Goal: Information Seeking & Learning: Learn about a topic

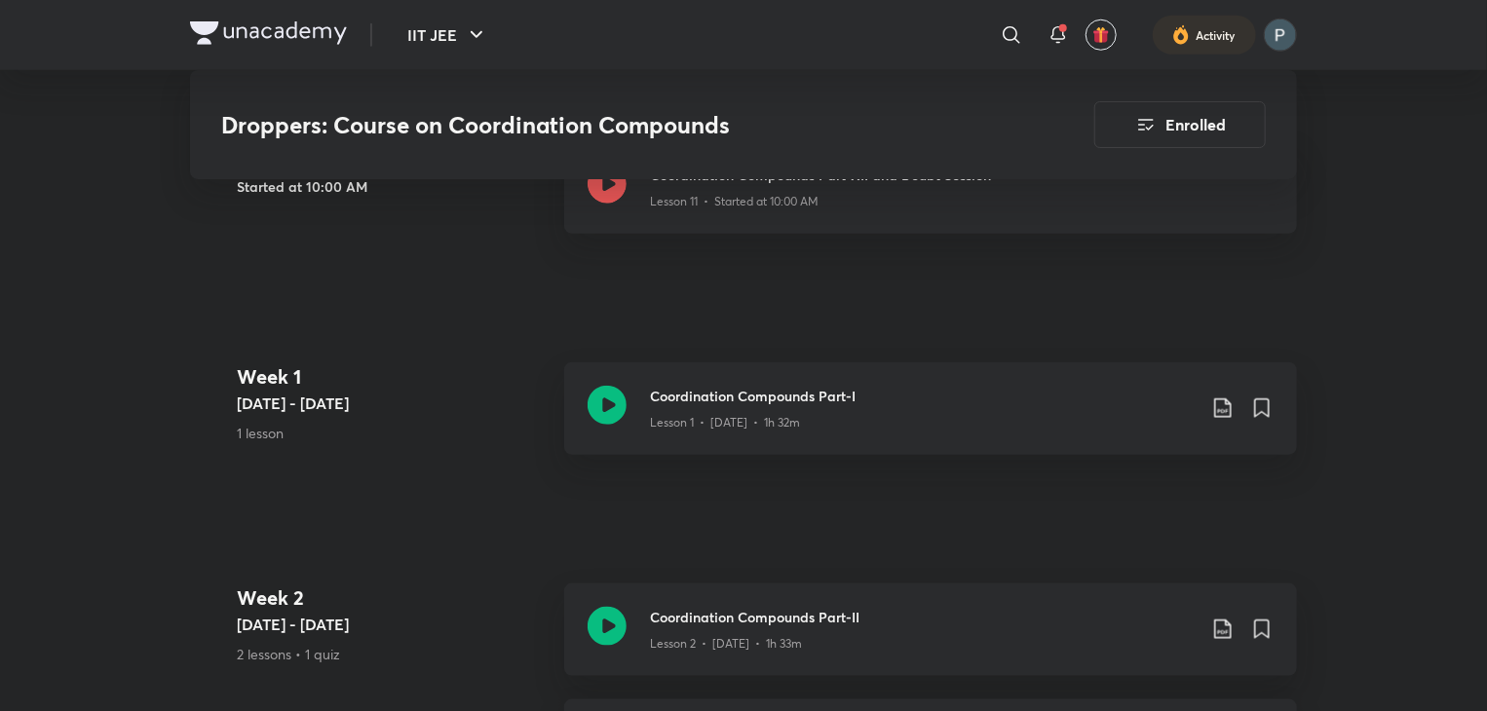
scroll to position [698, 0]
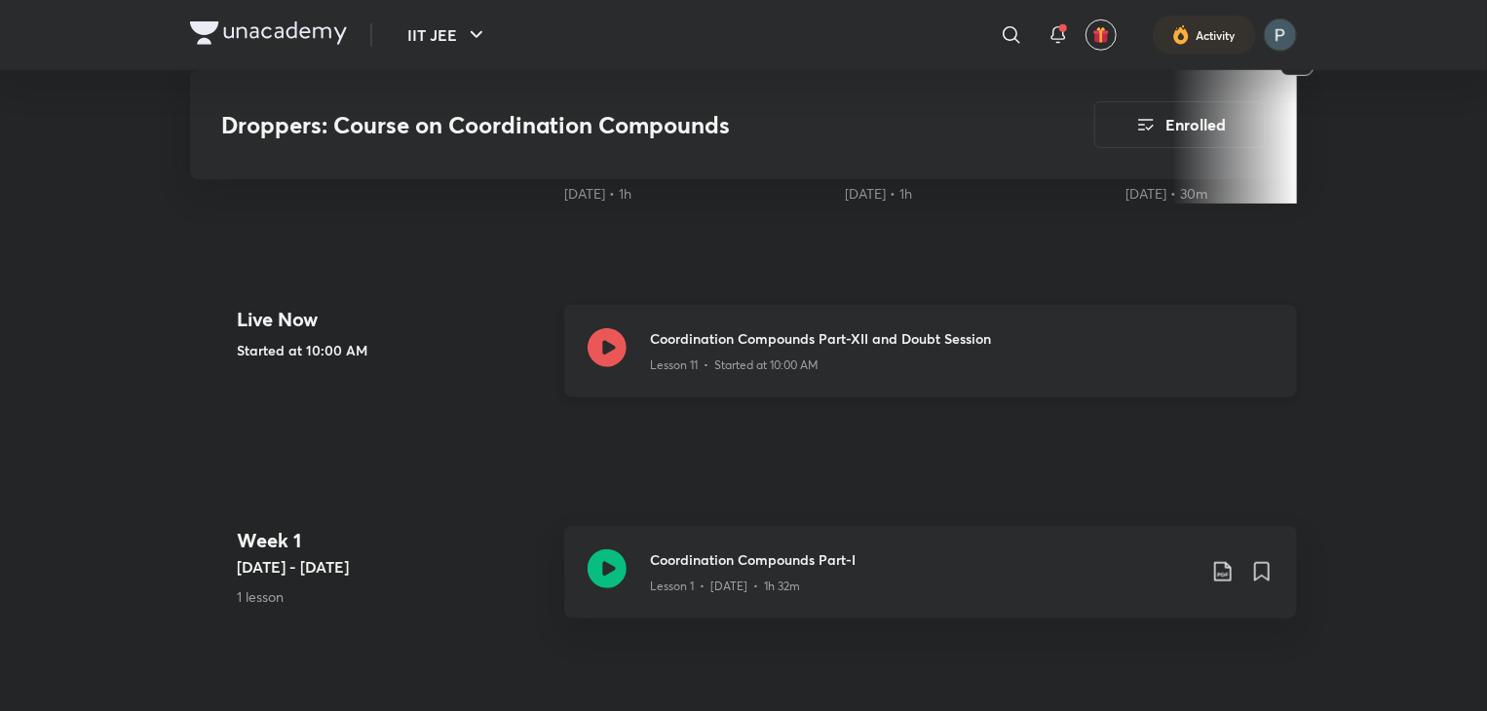
click at [606, 335] on icon at bounding box center [607, 347] width 39 height 39
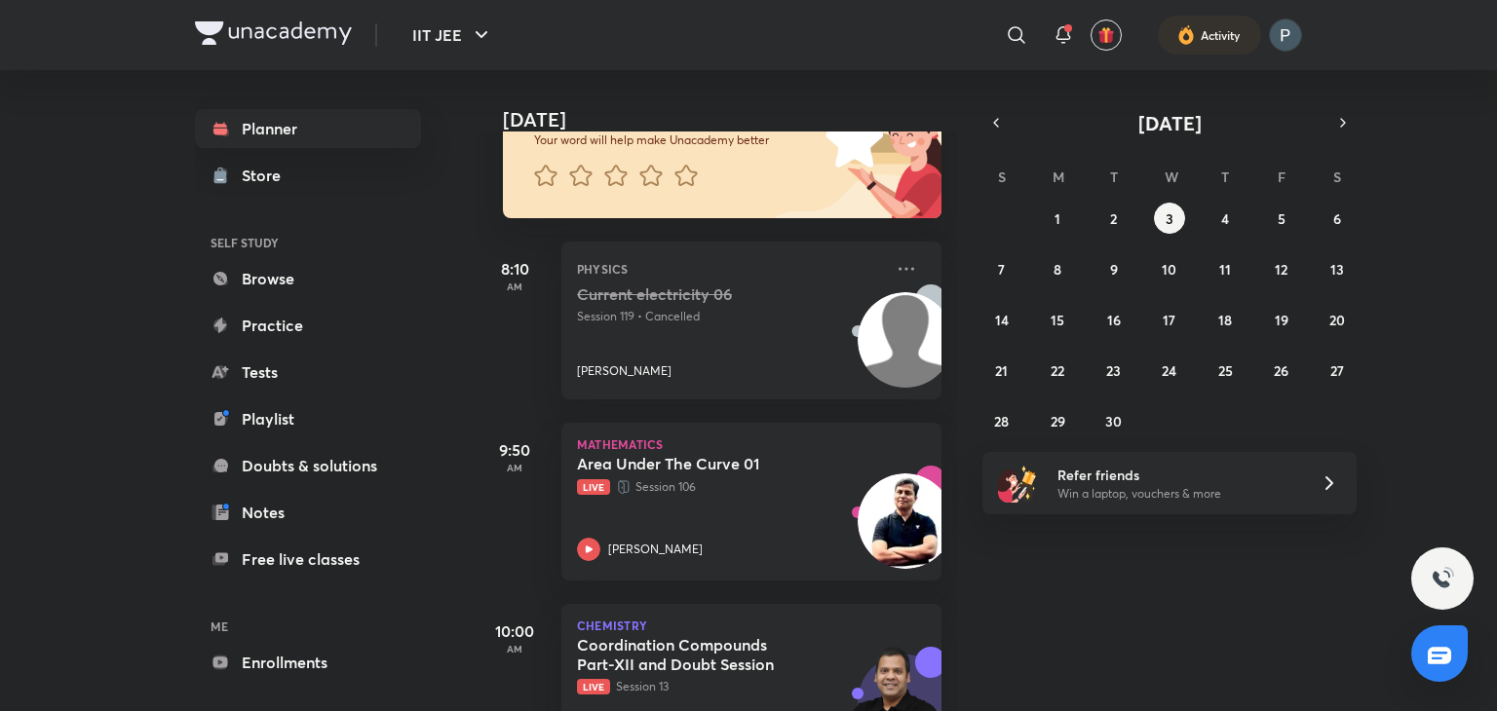
scroll to position [186, 0]
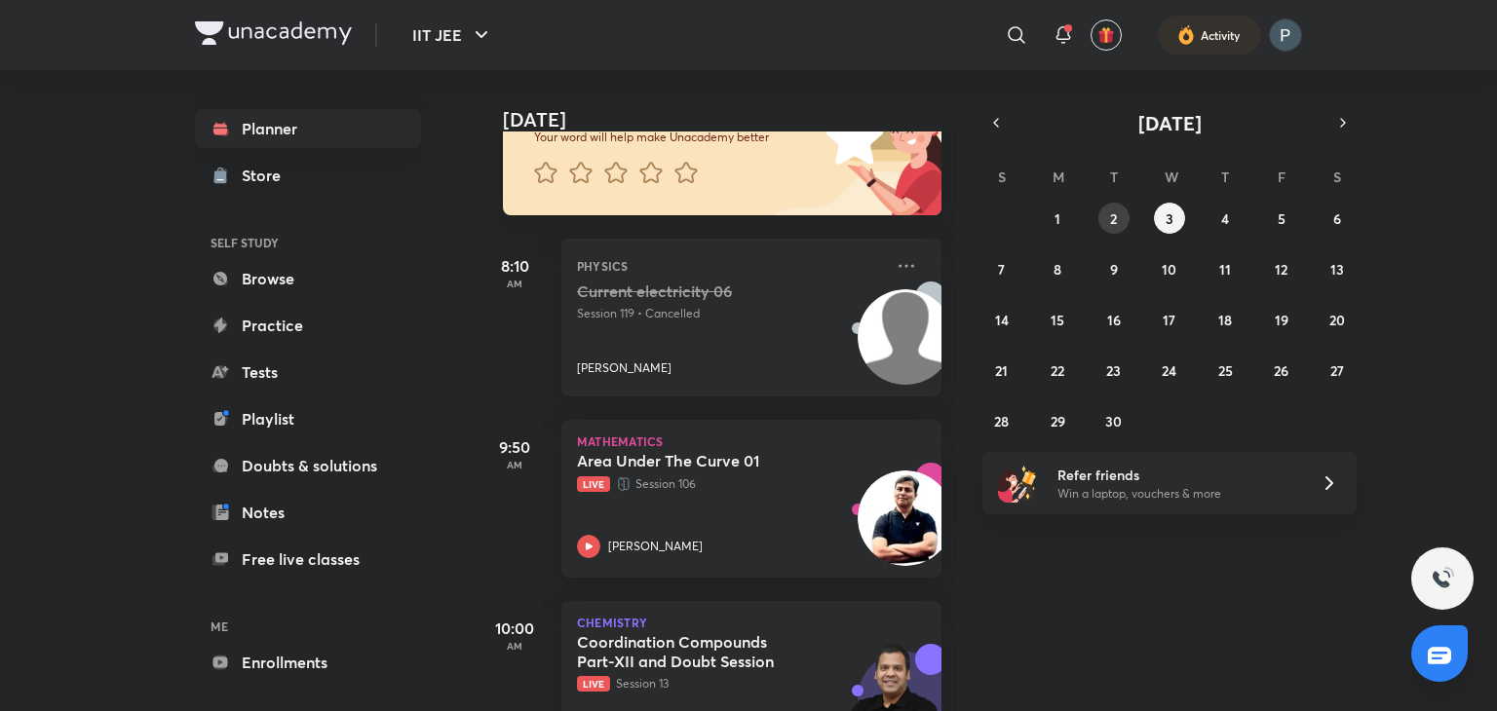
click at [1119, 211] on button "2" at bounding box center [1113, 218] width 31 height 31
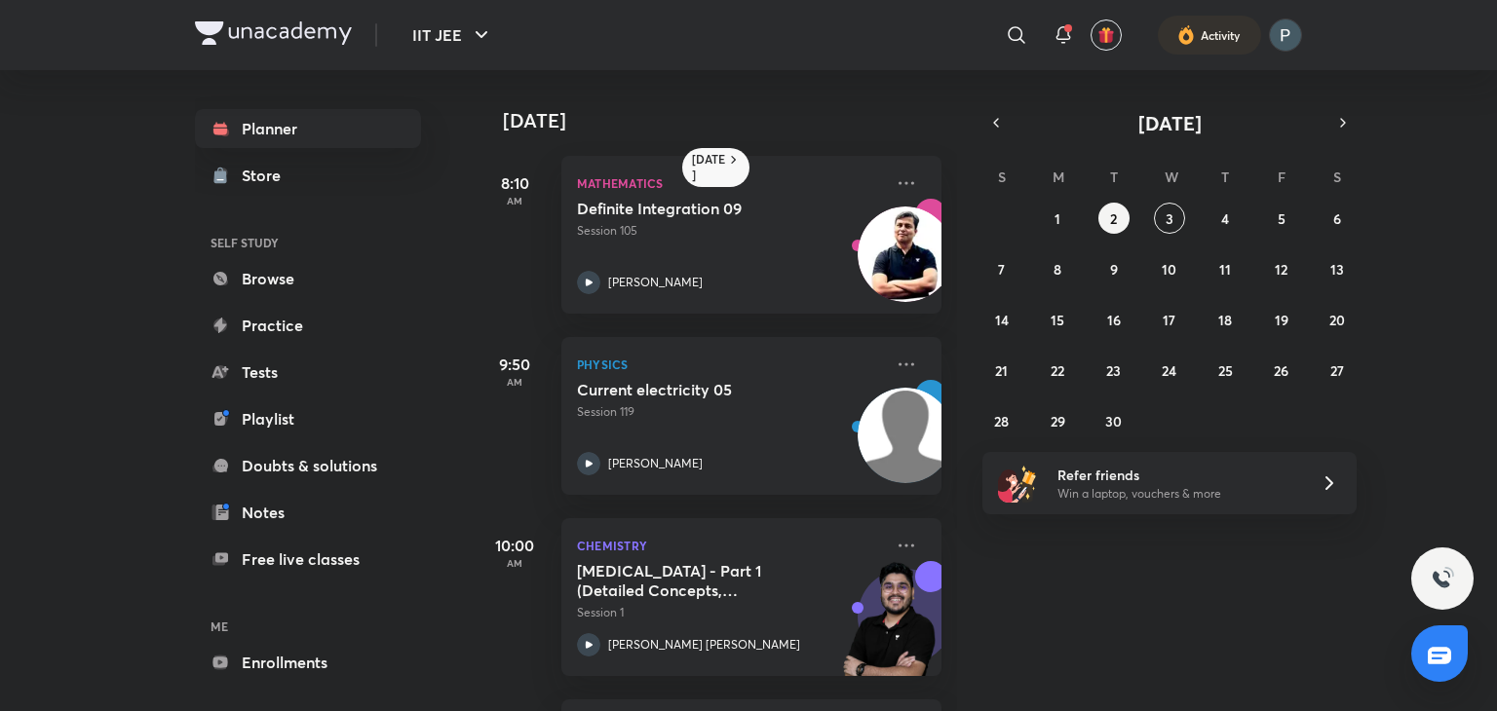
scroll to position [150, 0]
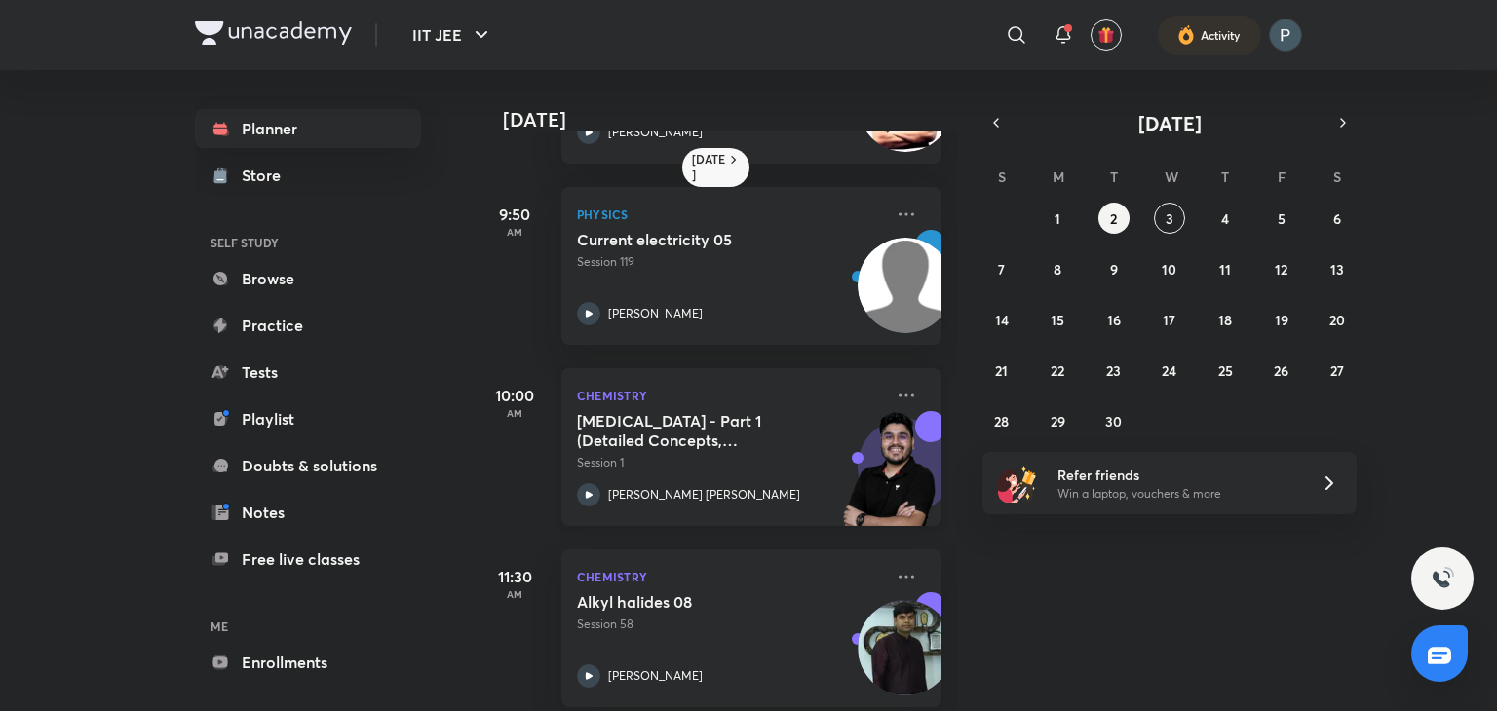
click at [575, 508] on div "Chemistry [MEDICAL_DATA] - Part 1 (Detailed Concepts, Mechanism, Critical Think…" at bounding box center [751, 447] width 380 height 158
